Goal: Information Seeking & Learning: Learn about a topic

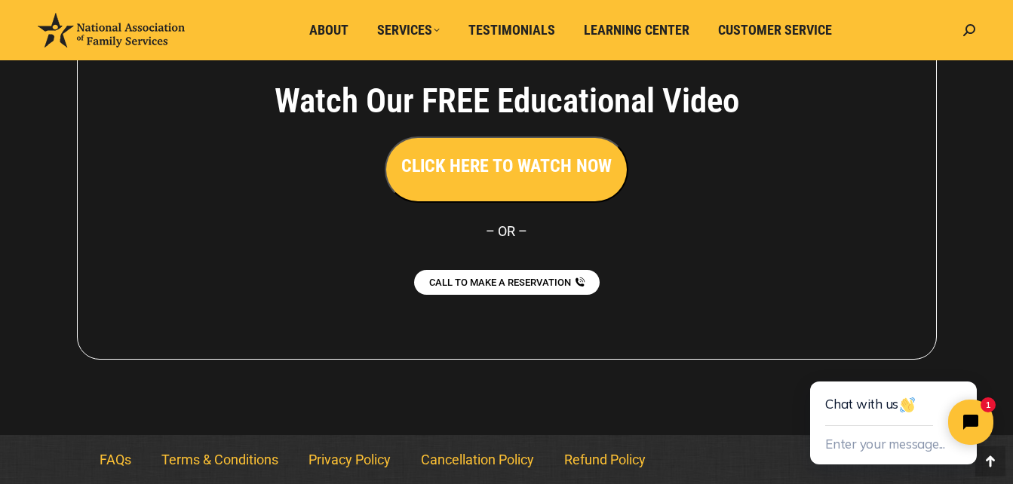
scroll to position [3478, 0]
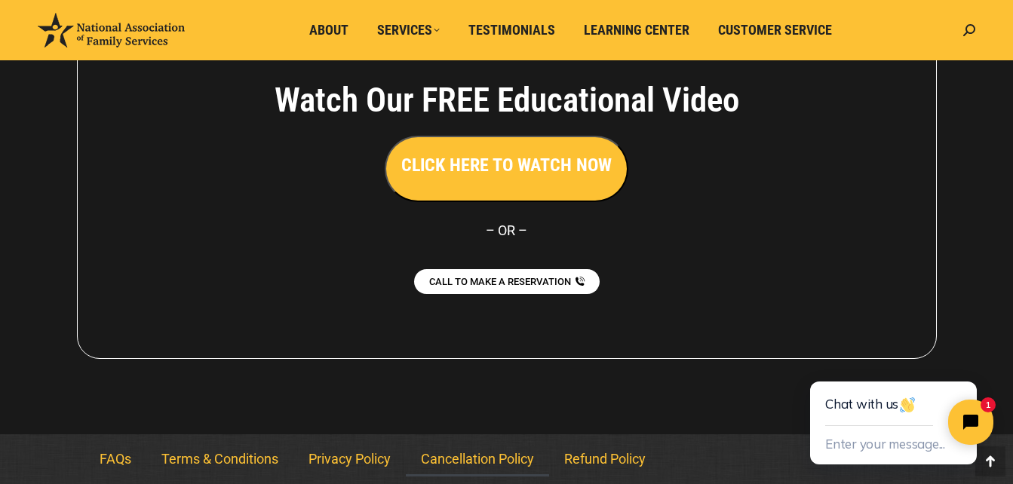
click at [495, 462] on link "Cancellation Policy" at bounding box center [477, 459] width 143 height 35
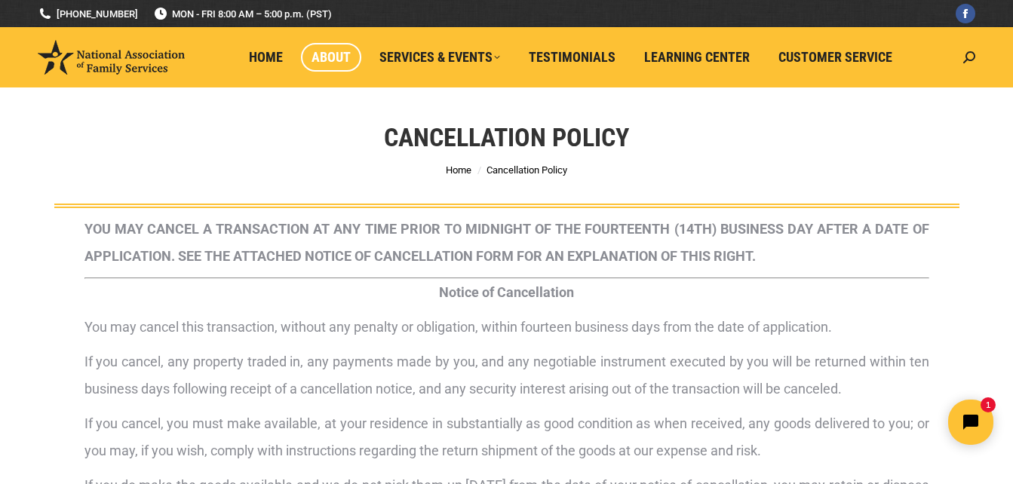
click at [331, 60] on span "About" at bounding box center [330, 57] width 39 height 17
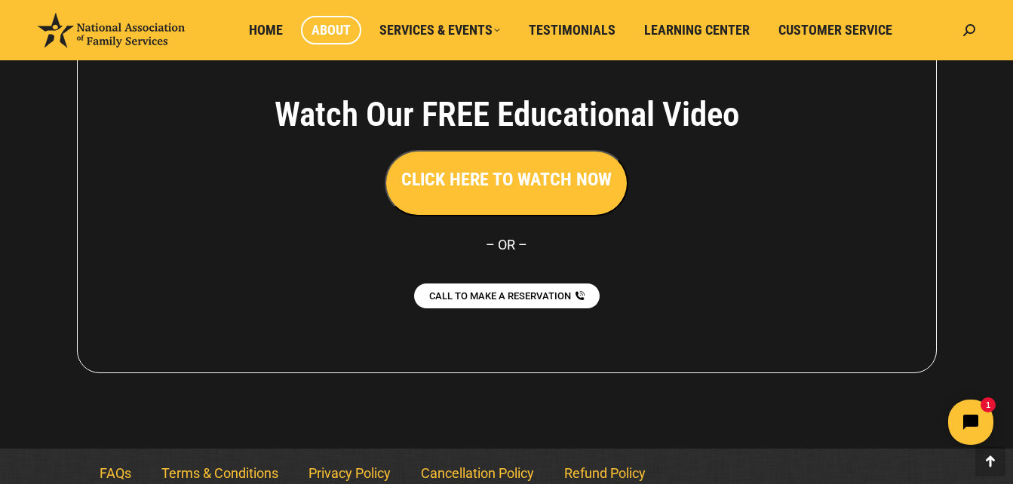
scroll to position [1240, 0]
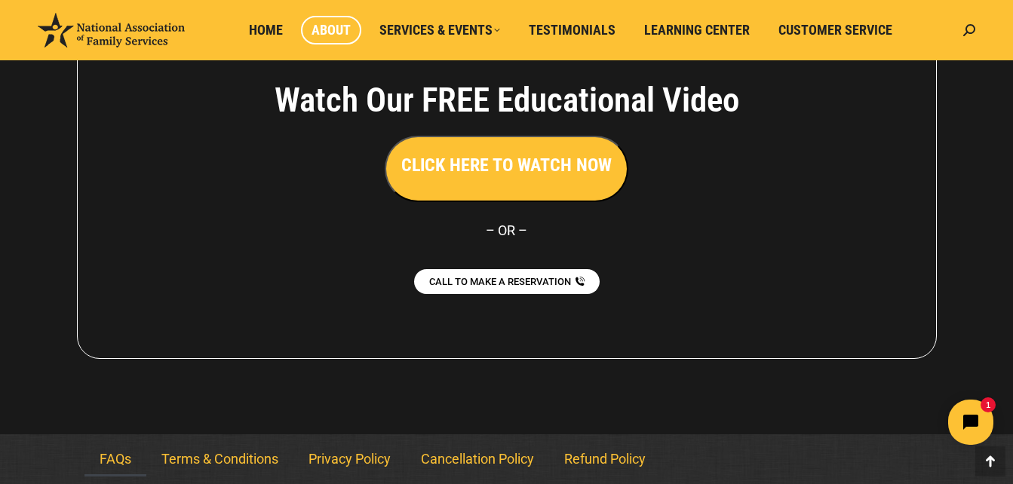
click at [121, 467] on link "FAQs" at bounding box center [115, 459] width 62 height 35
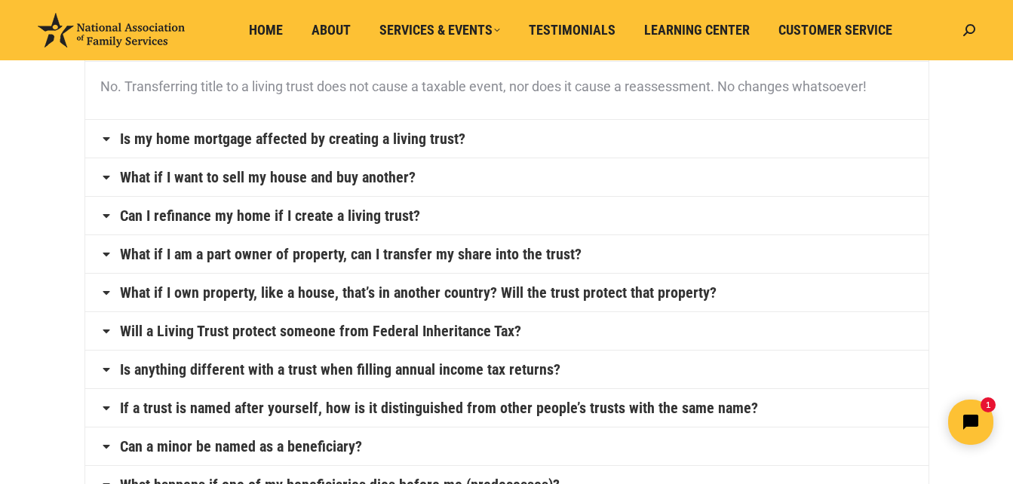
scroll to position [194, 0]
click at [505, 370] on link "Is anything different with a trust when filling annual income tax returns?" at bounding box center [340, 368] width 440 height 15
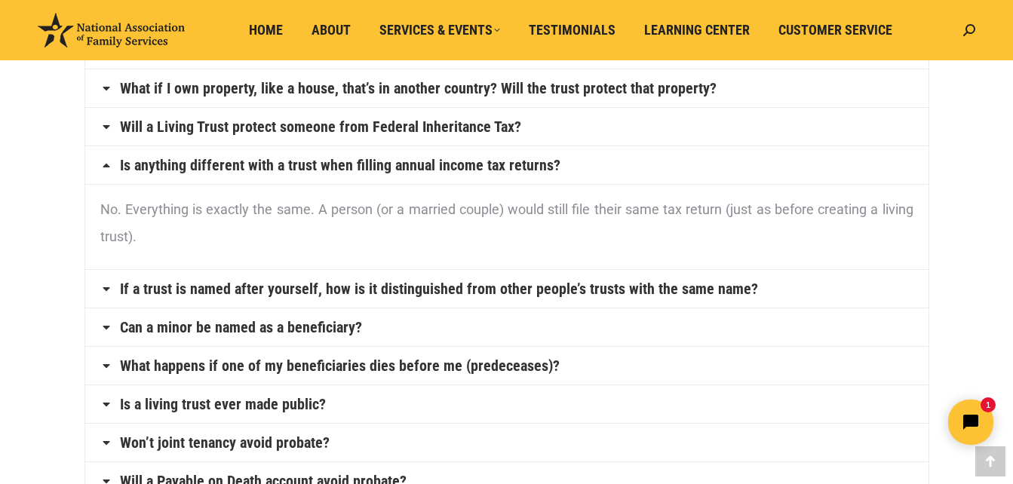
scroll to position [446, 0]
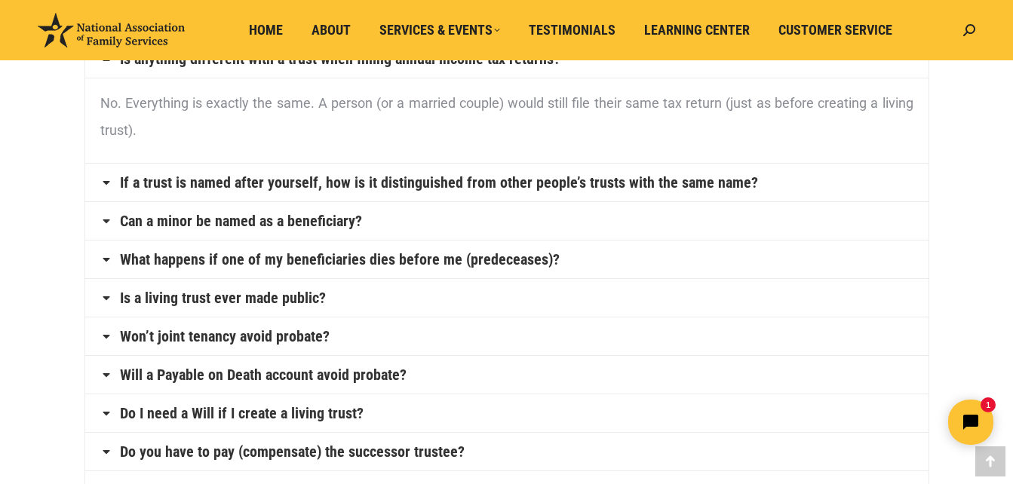
click at [687, 189] on link "If a trust is named after yourself, how is it distinguished from other people’s…" at bounding box center [439, 182] width 638 height 15
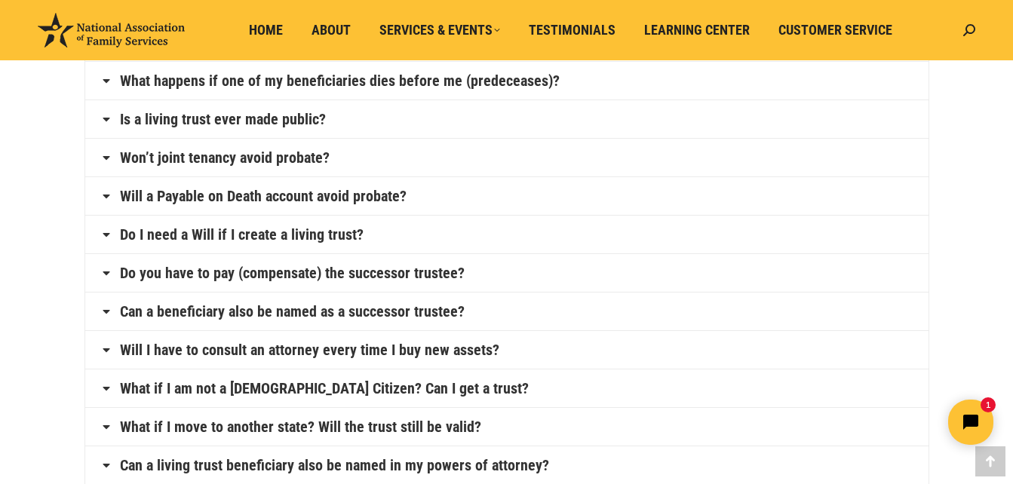
scroll to position [627, 0]
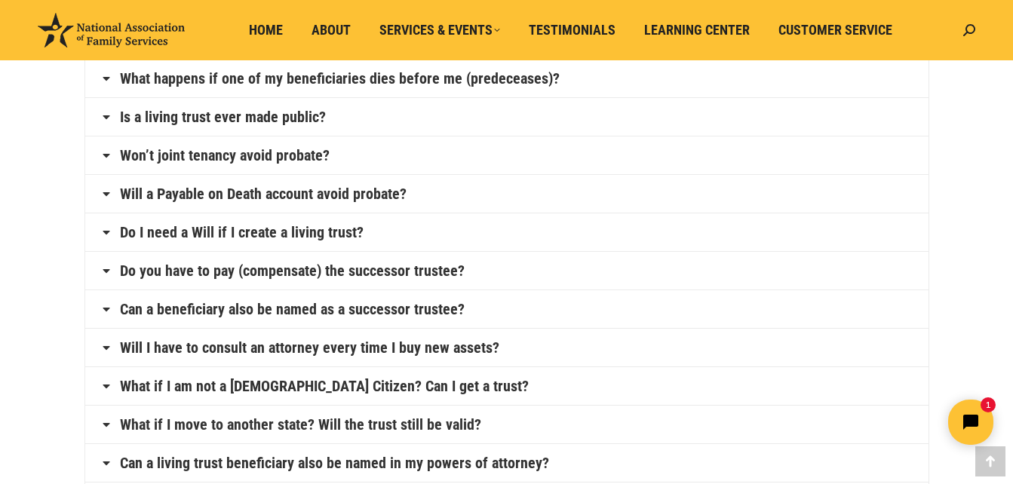
click at [443, 309] on link "Can a beneficiary also be named as a successor trustee?" at bounding box center [292, 309] width 345 height 15
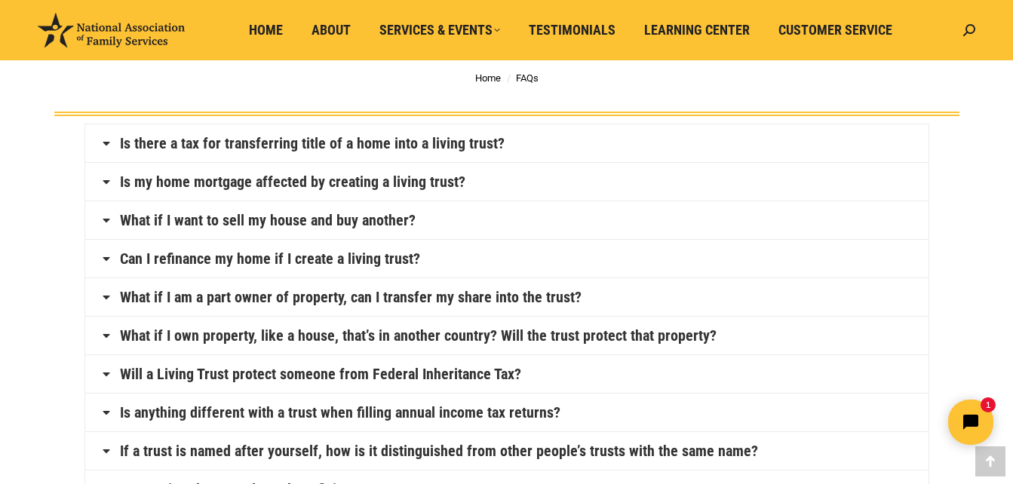
scroll to position [0, 0]
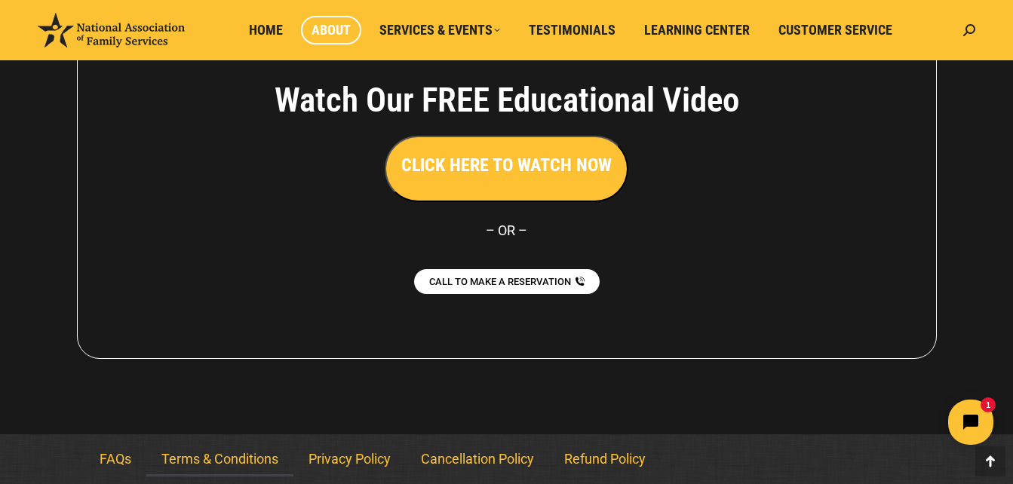
click at [242, 460] on link "Terms & Conditions" at bounding box center [219, 459] width 147 height 35
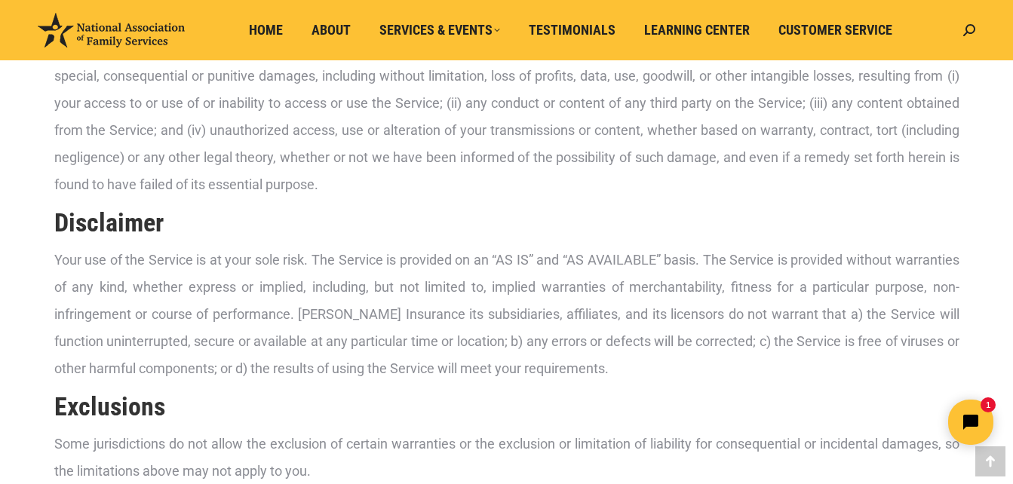
scroll to position [1836, 0]
